Goal: Find specific page/section: Find specific page/section

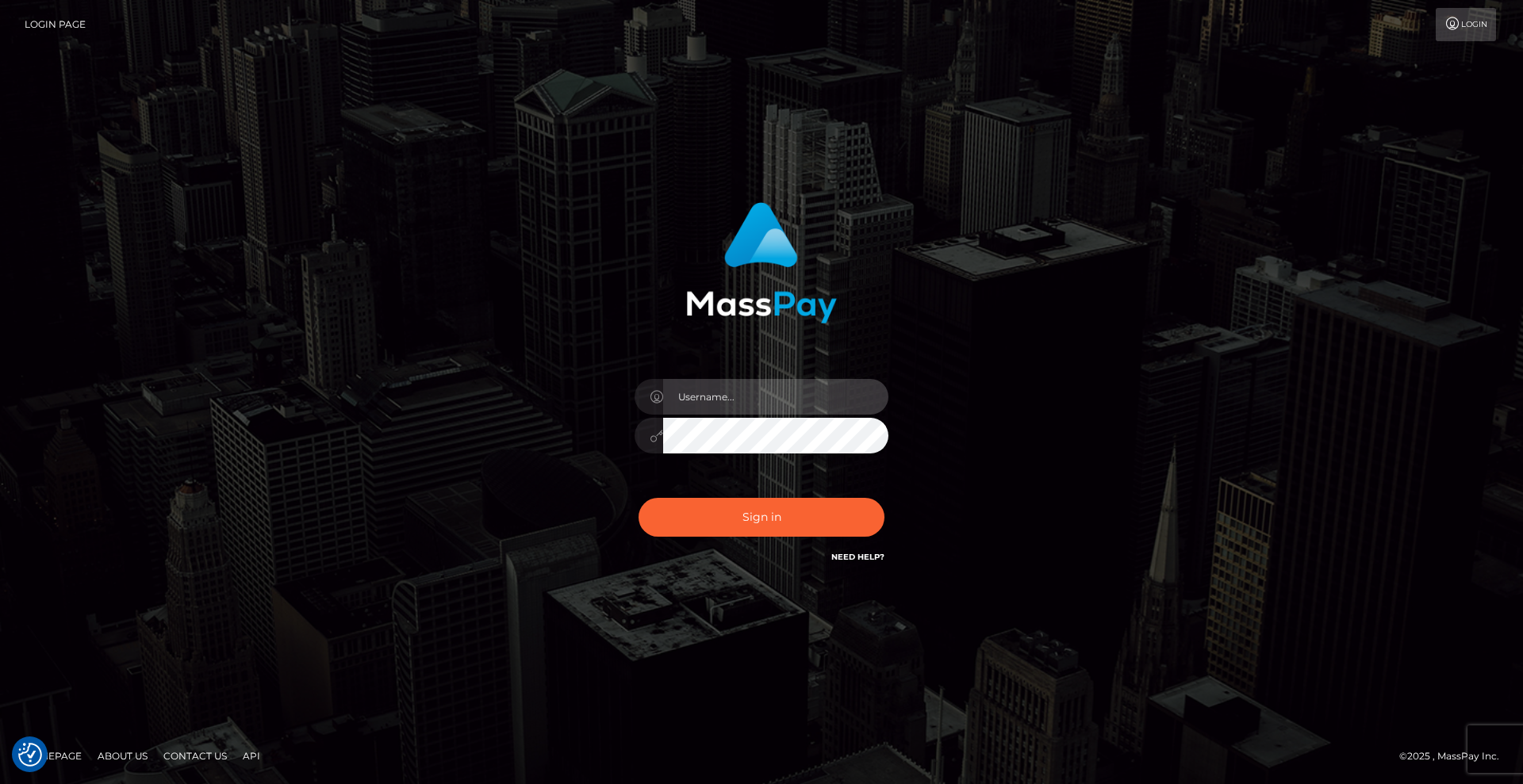
drag, startPoint x: 767, startPoint y: 386, endPoint x: 832, endPoint y: 405, distance: 67.7
click at [770, 386] on input "text" at bounding box center [776, 396] width 226 height 36
type input "Christian.xcite"
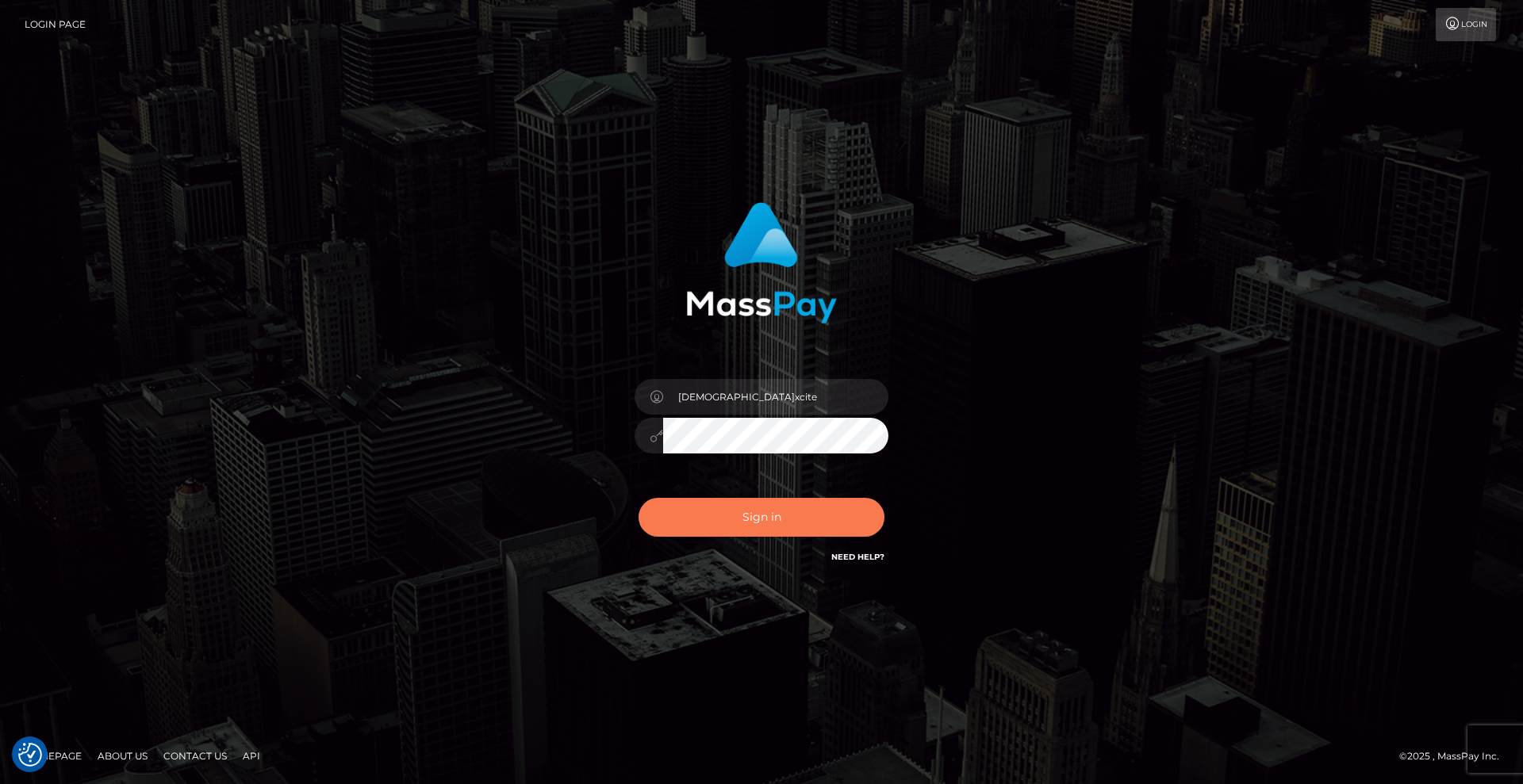
click at [743, 515] on button "Sign in" at bounding box center [762, 517] width 246 height 39
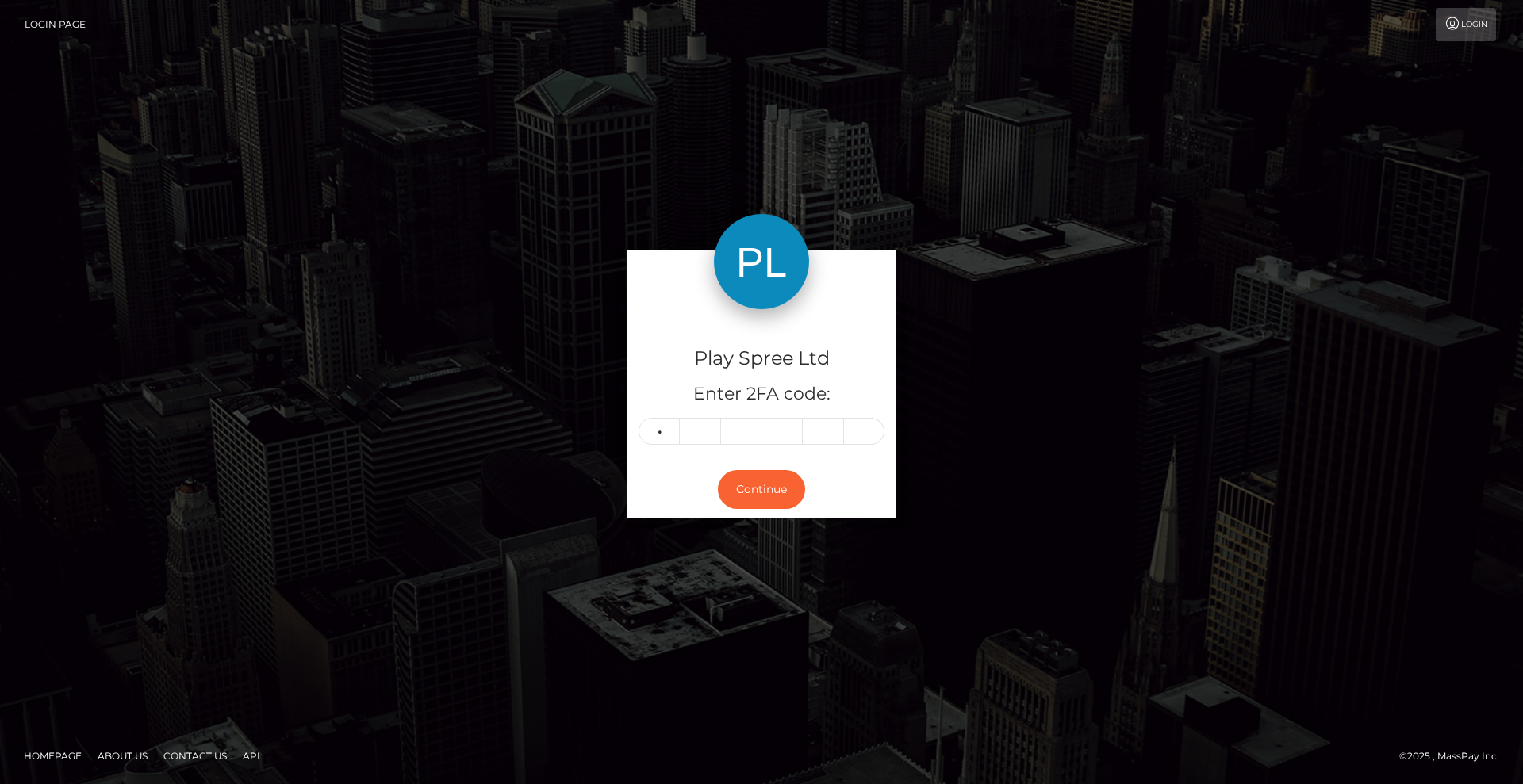
type input "0"
type input "8"
type input "0"
type input "9"
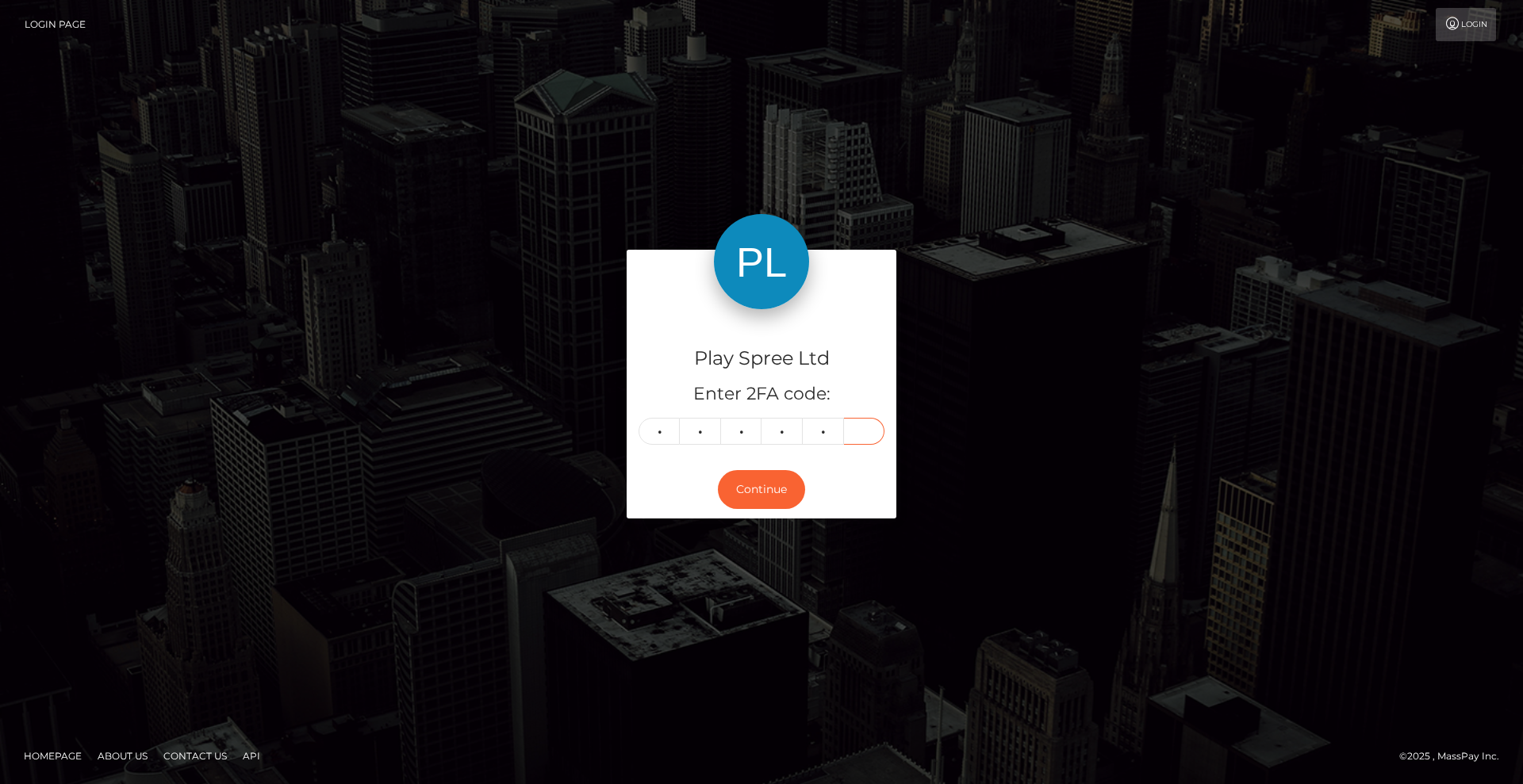
type input "7"
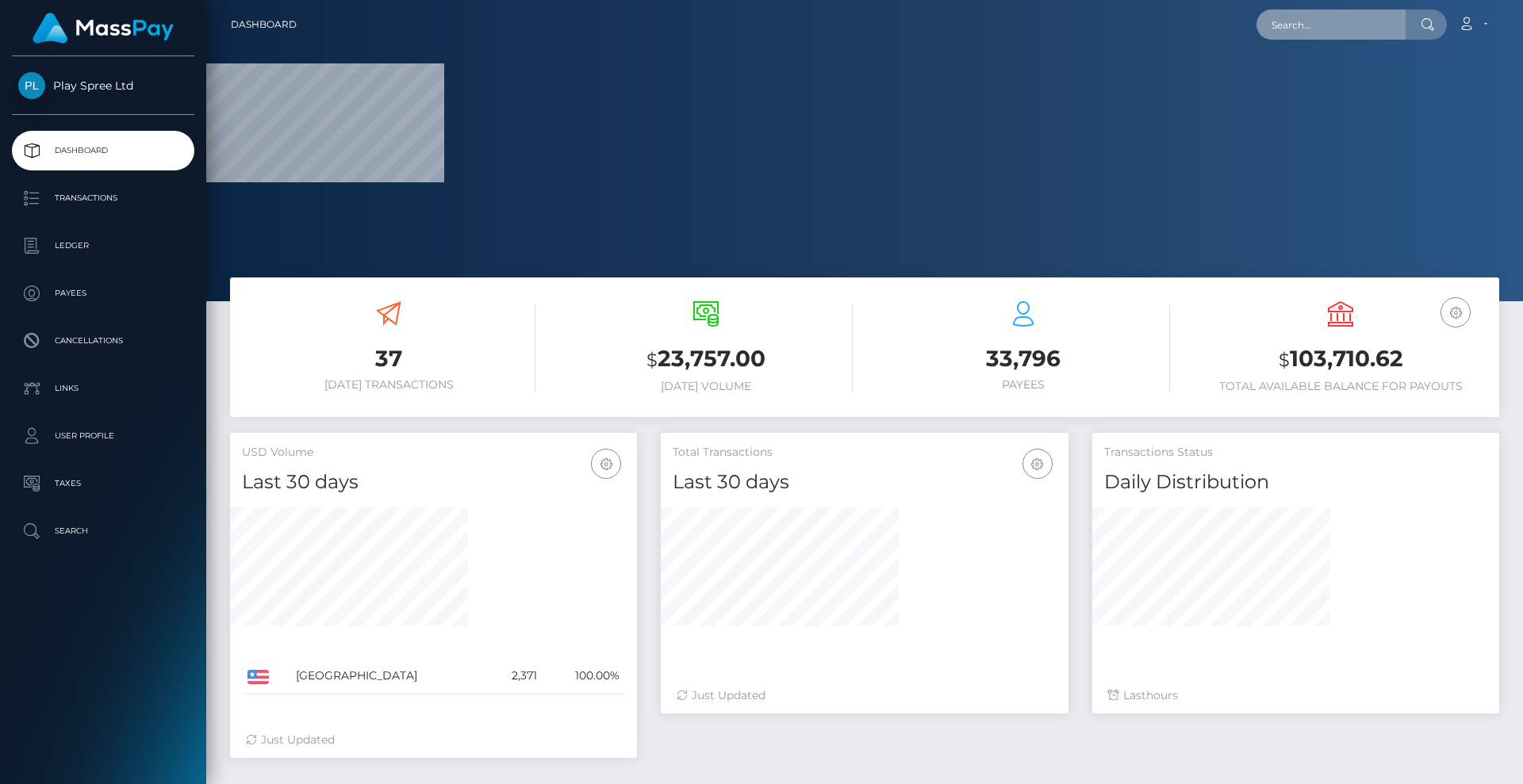
click at [1322, 31] on input "text" at bounding box center [1330, 24] width 150 height 30
paste input "1717477"
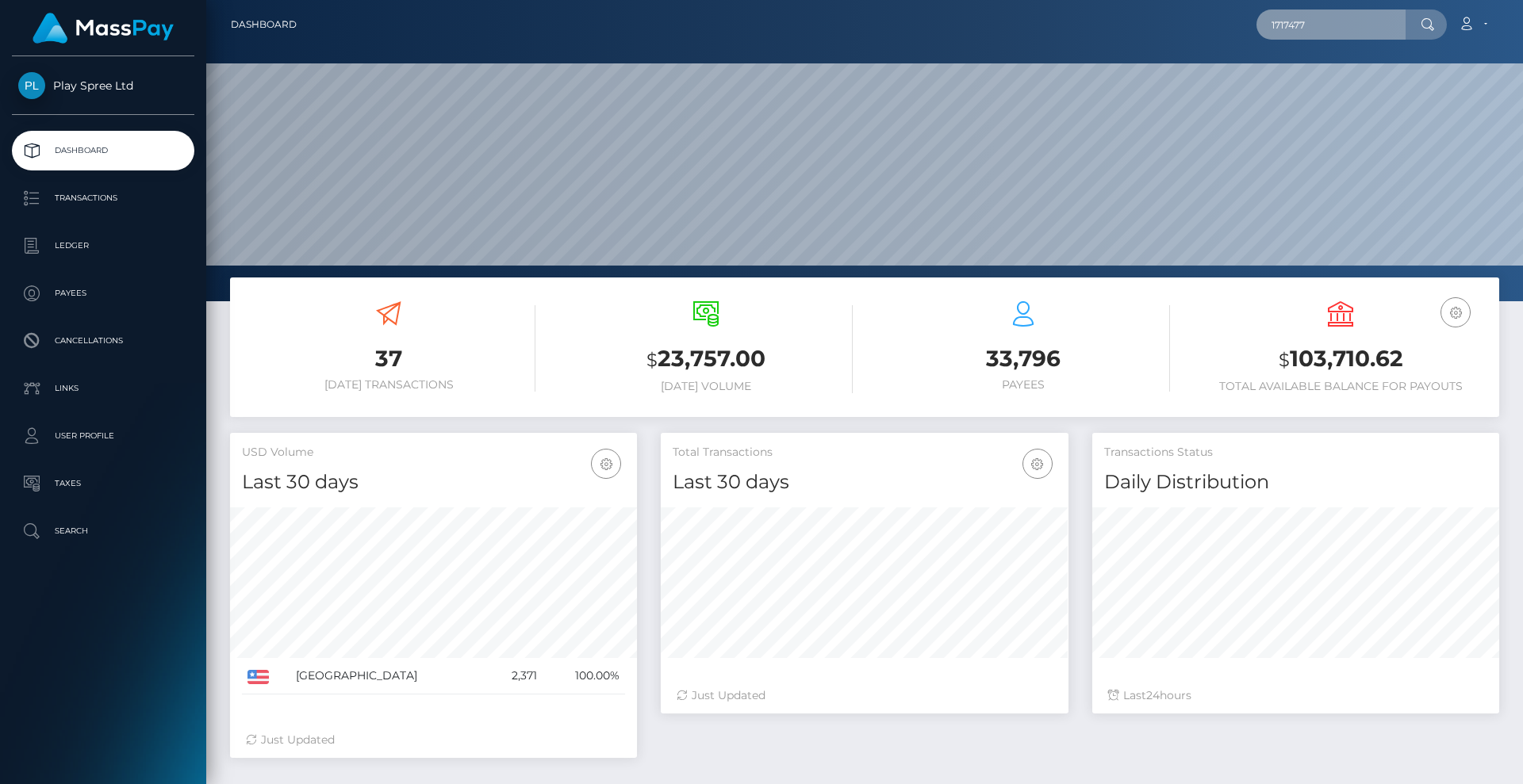
scroll to position [282, 407]
type input "1717477"
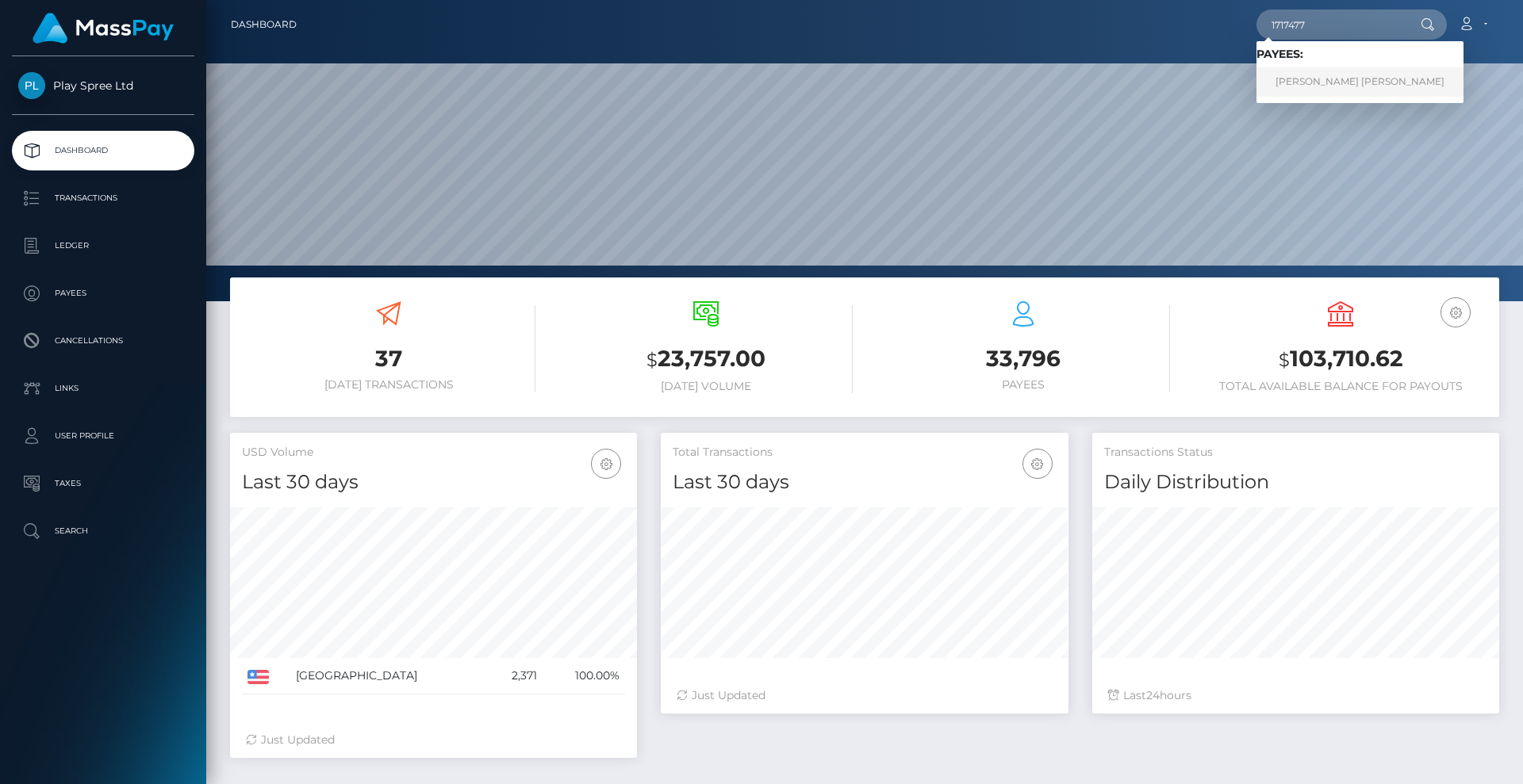
click at [1347, 85] on link "[PERSON_NAME] [PERSON_NAME]" at bounding box center [1360, 82] width 207 height 29
